Goal: Find specific page/section: Locate a particular part of the current website

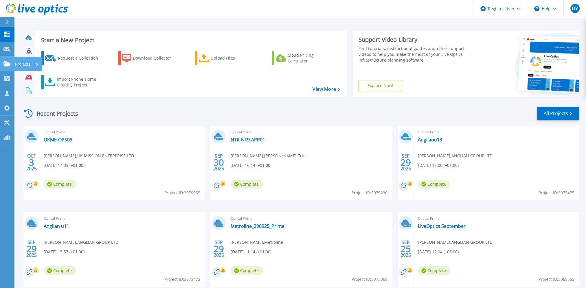
click at [19, 66] on p "Projects" at bounding box center [22, 64] width 15 height 15
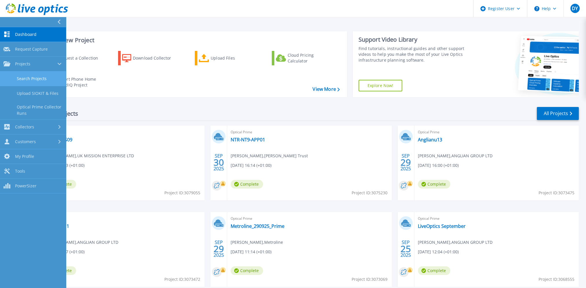
click at [27, 80] on link "Search Projects" at bounding box center [33, 78] width 66 height 15
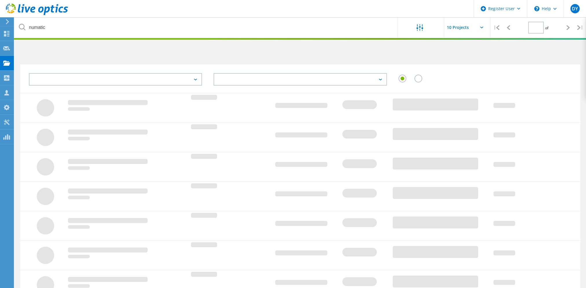
type input "1"
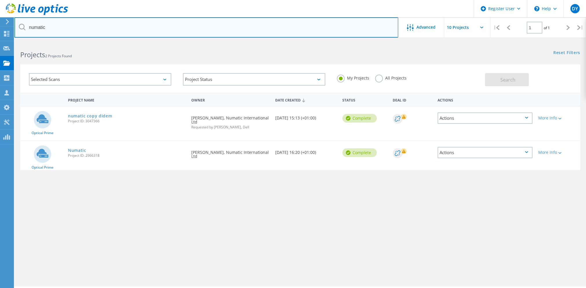
click at [43, 28] on input "numatic" at bounding box center [206, 27] width 384 height 20
type input "sti"
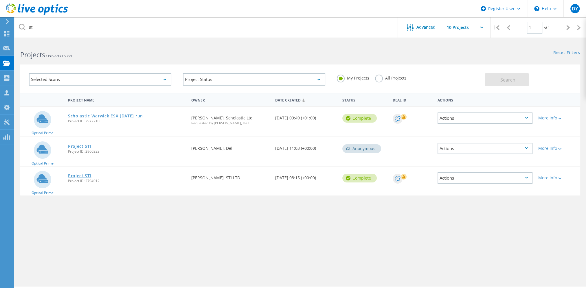
click at [80, 176] on link "Project STI" at bounding box center [79, 176] width 23 height 4
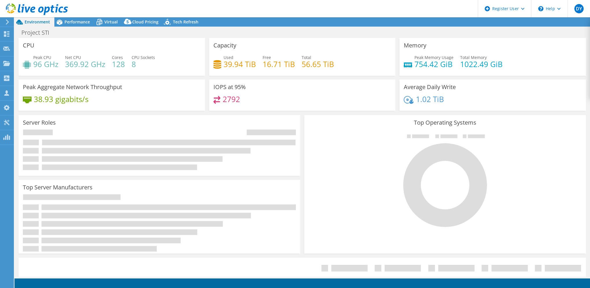
select select "USD"
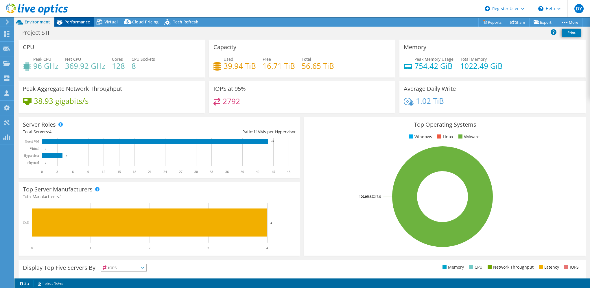
click at [80, 21] on span "Performance" at bounding box center [77, 21] width 25 height 5
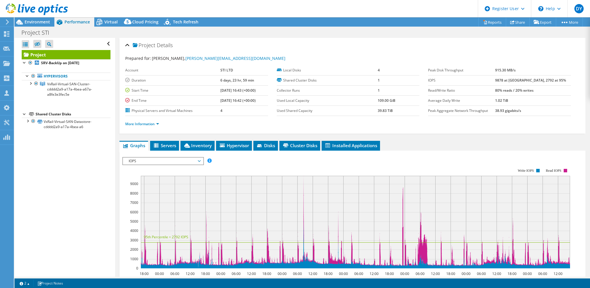
click at [148, 160] on span "IOPS" at bounding box center [163, 161] width 74 height 7
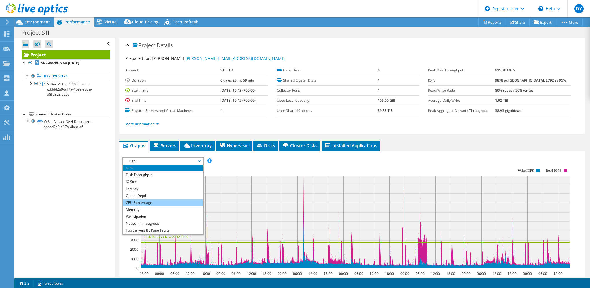
click at [154, 204] on li "CPU Percentage" at bounding box center [163, 202] width 80 height 7
